Goal: Task Accomplishment & Management: Manage account settings

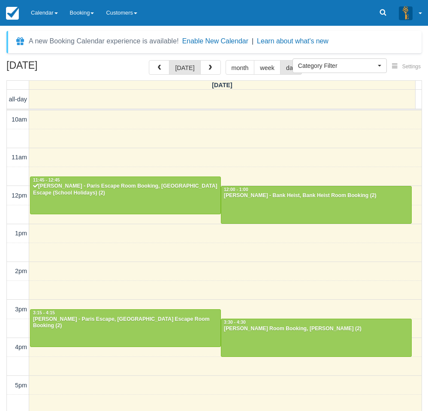
select select
click at [54, 184] on div "[PERSON_NAME] - Paris Escape Room Booking, [GEOGRAPHIC_DATA] Escape (School Hol…" at bounding box center [126, 190] width 186 height 14
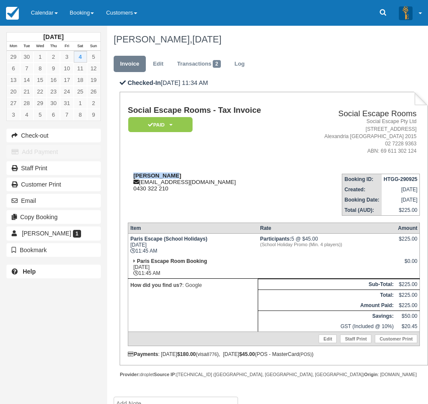
drag, startPoint x: 137, startPoint y: 175, endPoint x: 172, endPoint y: 175, distance: 35.2
click at [172, 175] on div "Kylie Ponton kyliepontonphotography@live.com.au 0430 322 210" at bounding box center [212, 182] width 168 height 19
copy strong "Kylie Ponton"
click at [43, 18] on link "Calendar" at bounding box center [44, 13] width 39 height 26
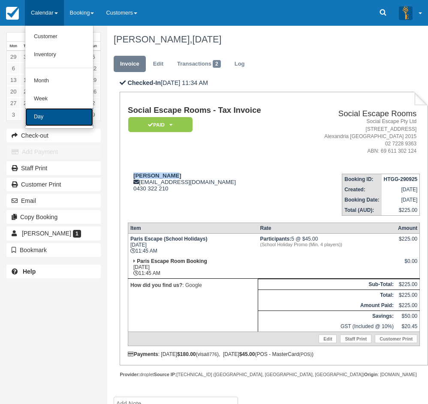
click at [64, 112] on link "Day" at bounding box center [59, 117] width 68 height 18
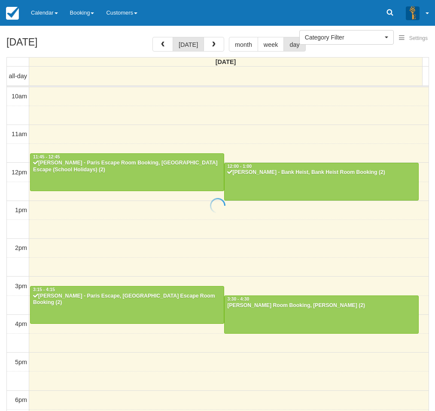
select select
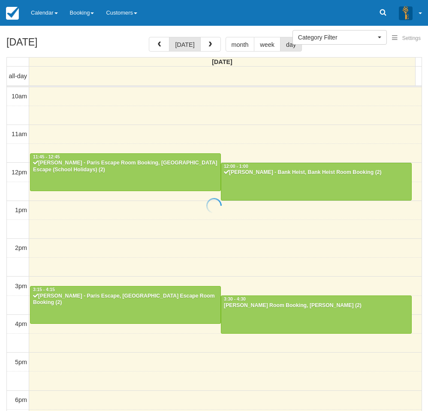
scroll to position [149, 0]
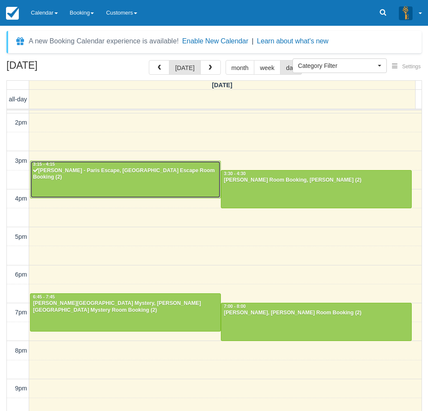
click at [59, 180] on div at bounding box center [125, 179] width 190 height 37
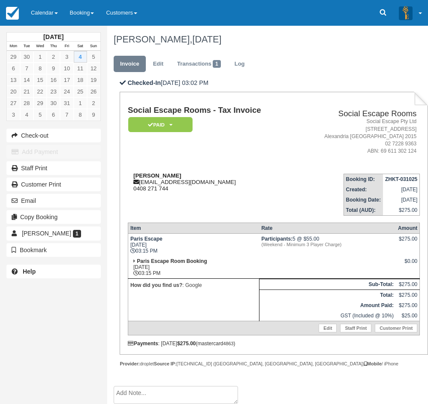
drag, startPoint x: 183, startPoint y: 176, endPoint x: 134, endPoint y: 176, distance: 48.5
click at [134, 176] on div "Craig Ridgewell craig_ridgewell@hotmail.com 0408 271 744" at bounding box center [212, 182] width 168 height 19
copy strong "Craig Ridgewell"
click at [46, 11] on link "Calendar" at bounding box center [44, 13] width 39 height 26
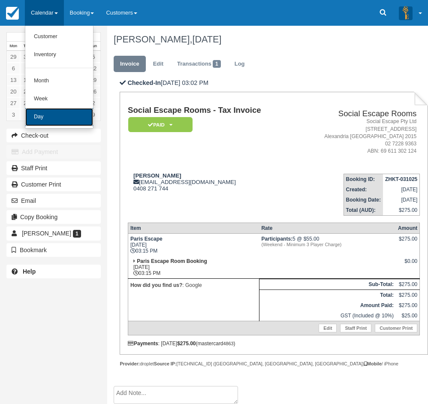
click at [59, 114] on link "Day" at bounding box center [59, 117] width 68 height 18
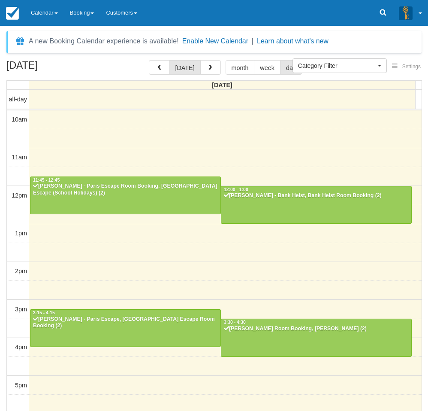
select select
